Goal: Task Accomplishment & Management: Manage account settings

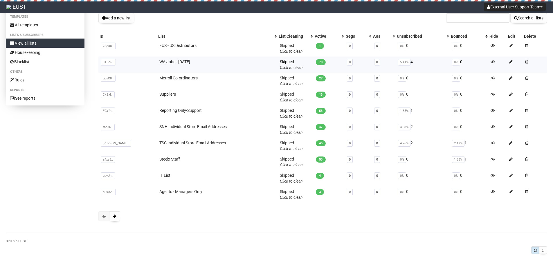
scroll to position [36, 0]
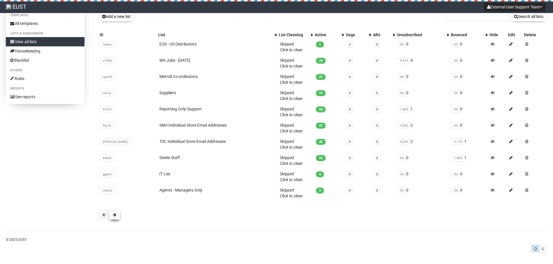
click at [116, 215] on button at bounding box center [114, 215] width 11 height 10
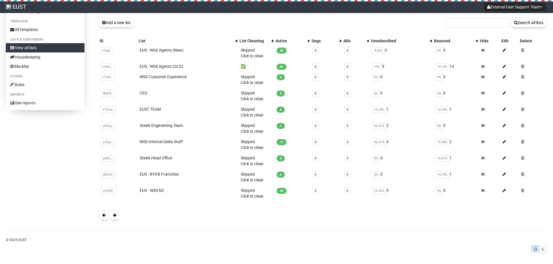
scroll to position [30, 0]
click at [115, 213] on span at bounding box center [114, 215] width 3 height 4
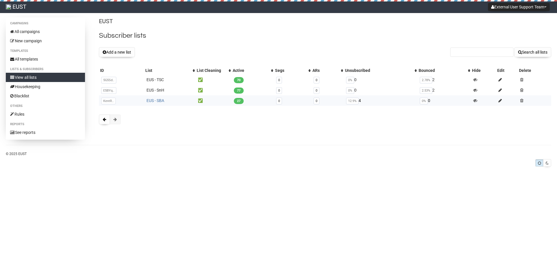
click at [156, 99] on link "EUS - SBA" at bounding box center [155, 100] width 18 height 5
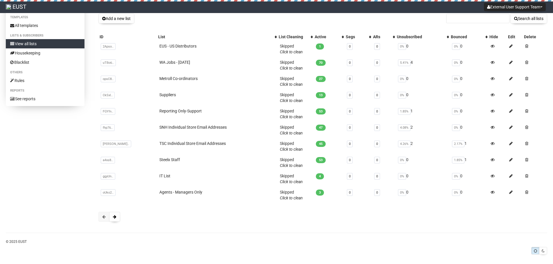
scroll to position [36, 0]
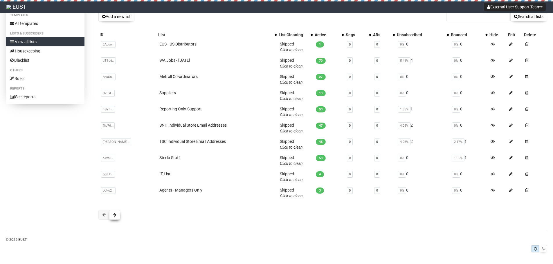
click at [114, 216] on span at bounding box center [114, 215] width 3 height 4
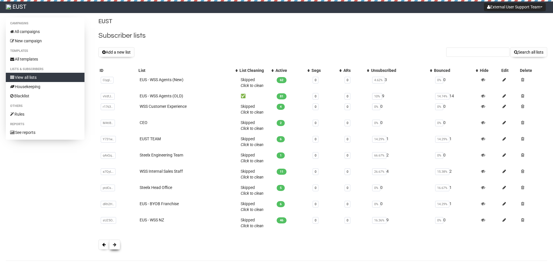
click at [114, 247] on button at bounding box center [114, 245] width 11 height 10
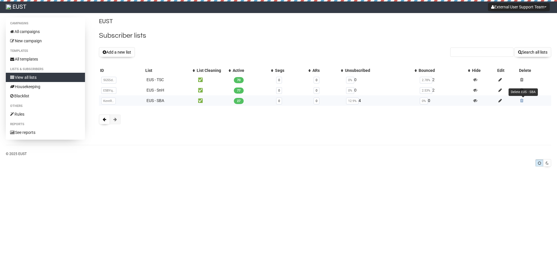
click at [523, 101] on span at bounding box center [521, 101] width 3 height 4
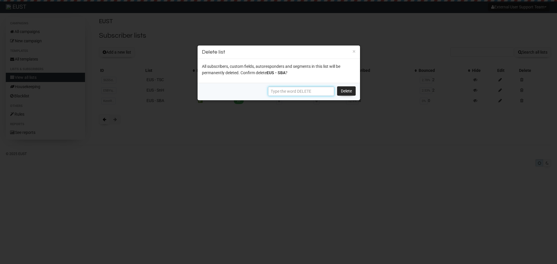
click at [280, 91] on input "text" at bounding box center [301, 91] width 66 height 9
type input "DELETE"
click at [348, 95] on link "Delete" at bounding box center [346, 90] width 19 height 9
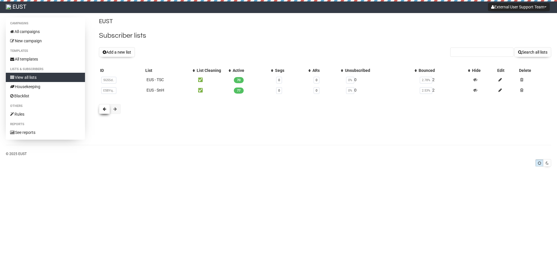
click at [106, 109] on span at bounding box center [104, 109] width 3 height 4
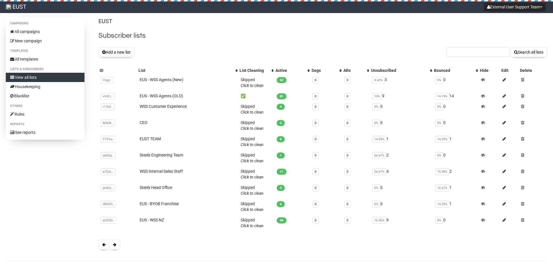
click at [529, 11] on div "External User Support Team Settings Logout" at bounding box center [514, 6] width 65 height 11
click at [527, 8] on button "External User Support Team" at bounding box center [514, 7] width 62 height 8
click at [517, 34] on link "Logout" at bounding box center [523, 34] width 46 height 9
